Goal: Book appointment/travel/reservation

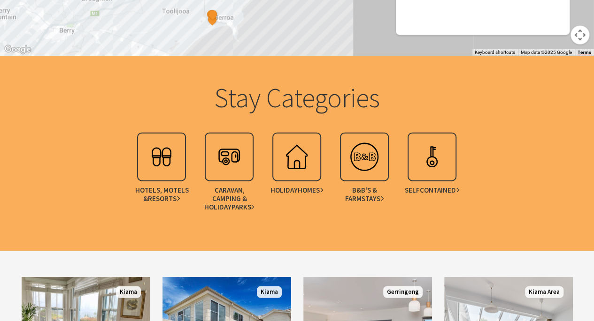
scroll to position [1126, 0]
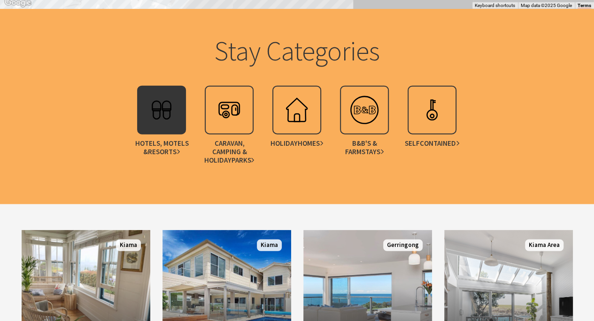
click at [168, 121] on img at bounding box center [162, 110] width 38 height 38
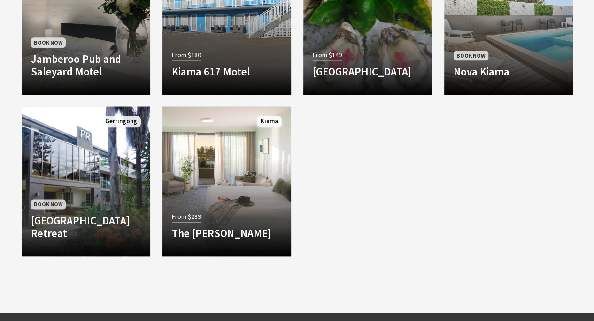
scroll to position [375, 0]
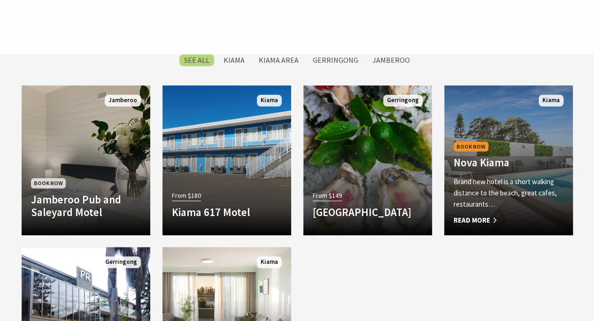
click at [529, 160] on h4 "Nova Kiama" at bounding box center [508, 162] width 110 height 13
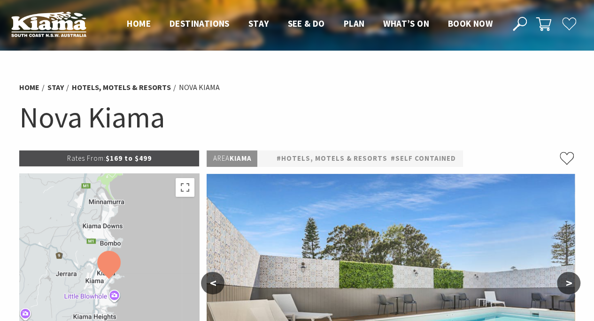
select select "3"
select select "2"
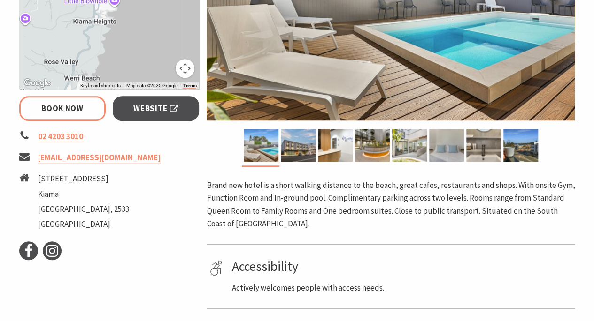
scroll to position [282, 0]
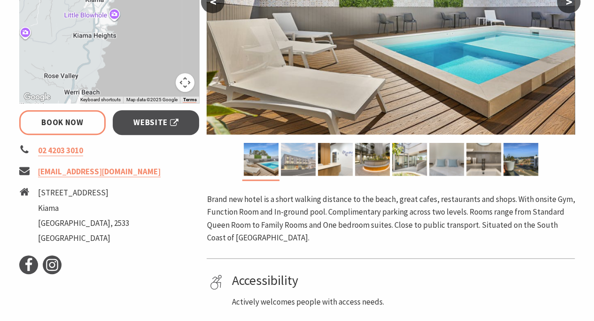
click at [304, 170] on img at bounding box center [298, 159] width 35 height 33
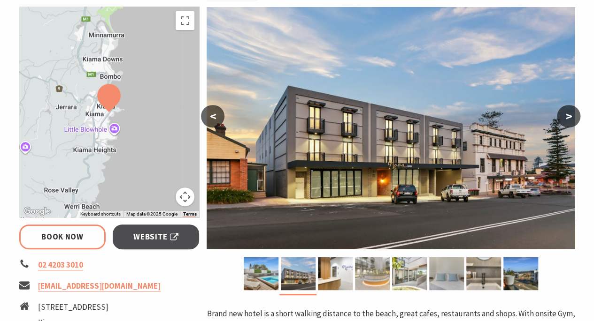
scroll to position [188, 0]
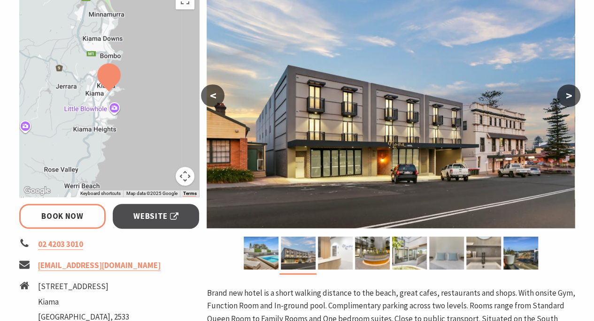
click at [339, 259] on img at bounding box center [335, 253] width 35 height 33
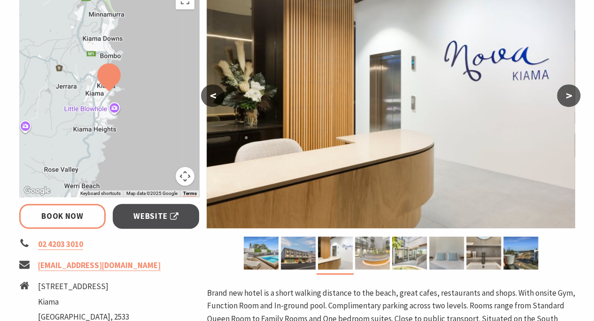
click at [376, 259] on img at bounding box center [372, 253] width 35 height 33
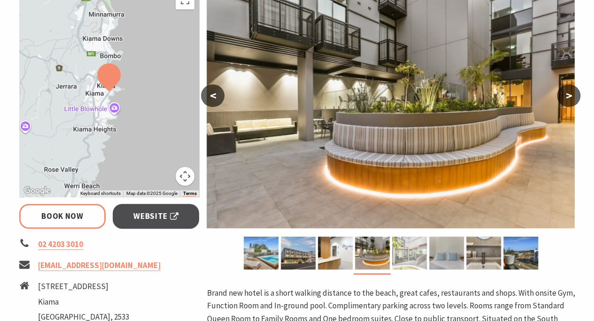
click at [411, 261] on img at bounding box center [409, 253] width 35 height 33
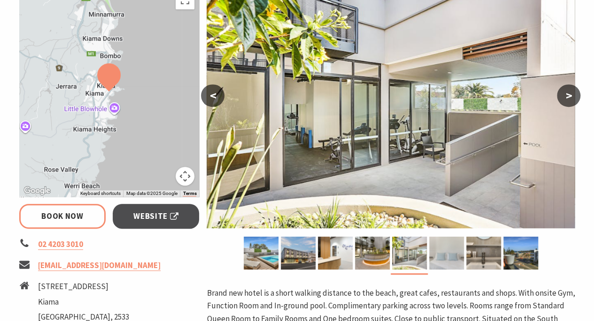
click at [446, 260] on img at bounding box center [446, 253] width 35 height 33
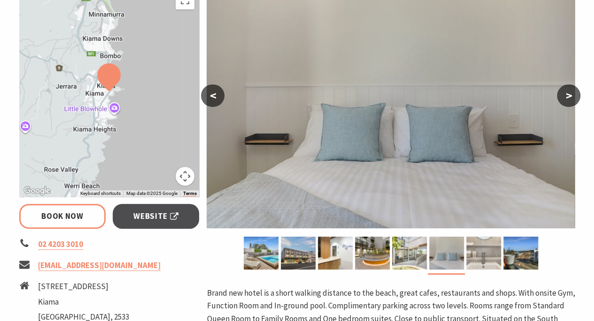
click at [478, 259] on img at bounding box center [483, 253] width 35 height 33
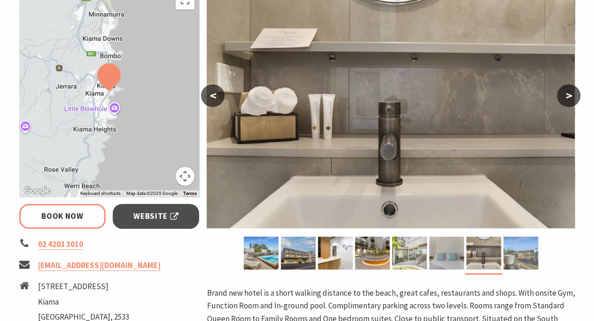
click at [521, 256] on img at bounding box center [520, 253] width 35 height 33
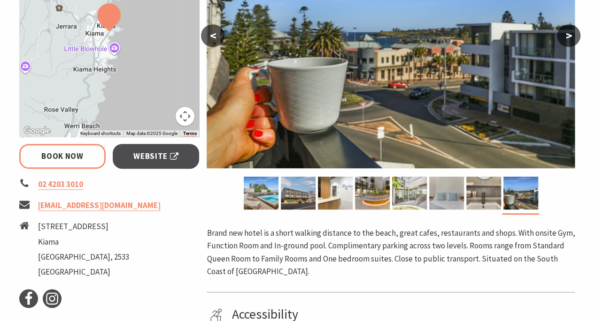
scroll to position [282, 0]
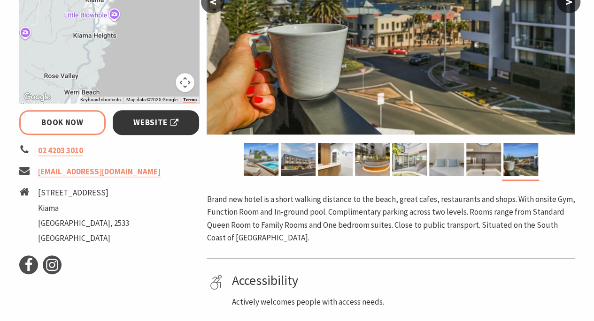
click at [156, 122] on span "Website" at bounding box center [155, 122] width 45 height 13
